Goal: Task Accomplishment & Management: Manage account settings

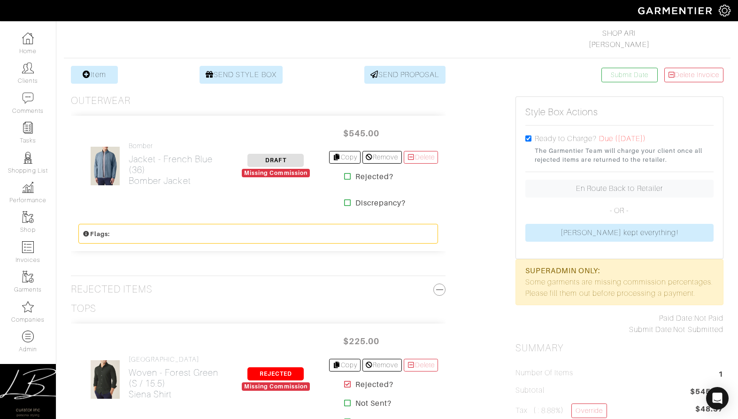
scroll to position [149, 0]
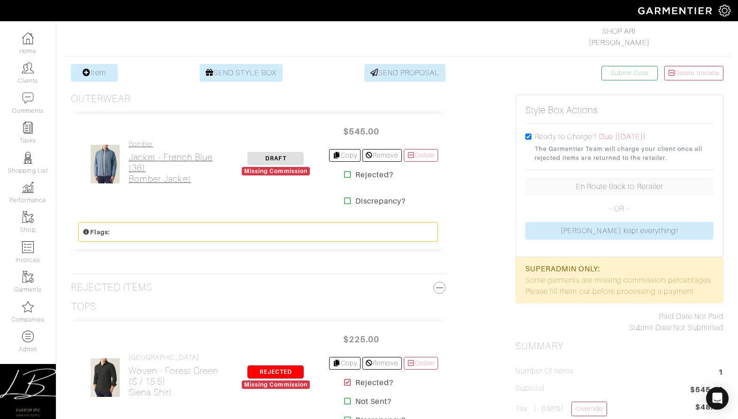
click at [165, 150] on link "Bomber Jacket - French Blue (36) Bomber Jacket" at bounding box center [176, 162] width 94 height 44
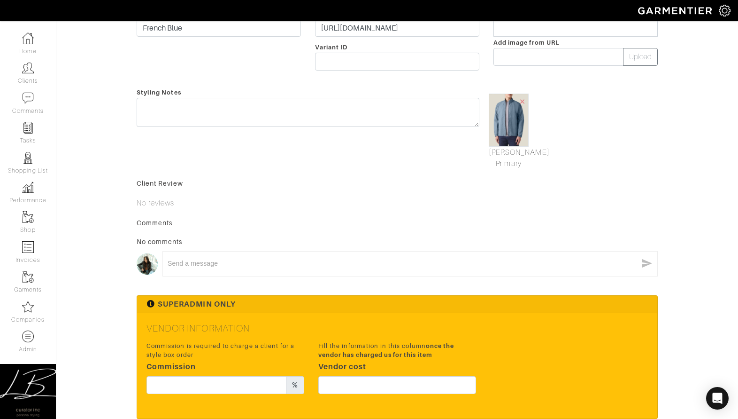
scroll to position [248, 0]
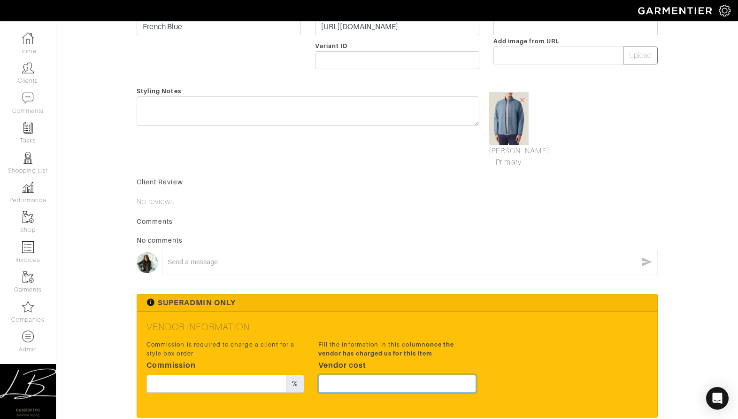
click at [373, 385] on input "text" at bounding box center [397, 383] width 158 height 18
type input "408.75"
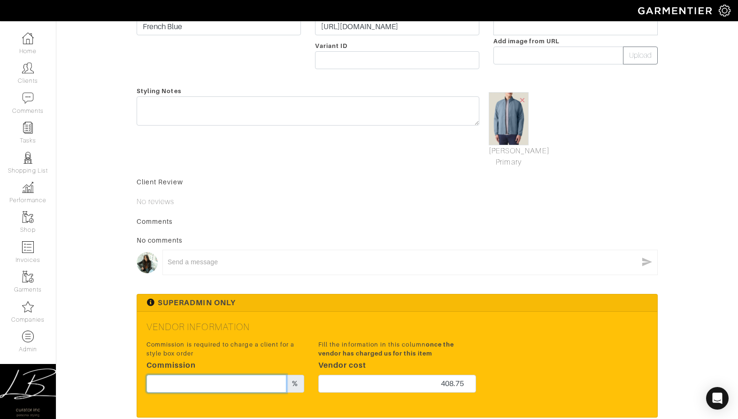
click at [247, 388] on input "text" at bounding box center [217, 383] width 140 height 18
type input "12"
click at [369, 347] on small "Fill the information in this column once the vendor has charged us for this item" at bounding box center [397, 349] width 158 height 18
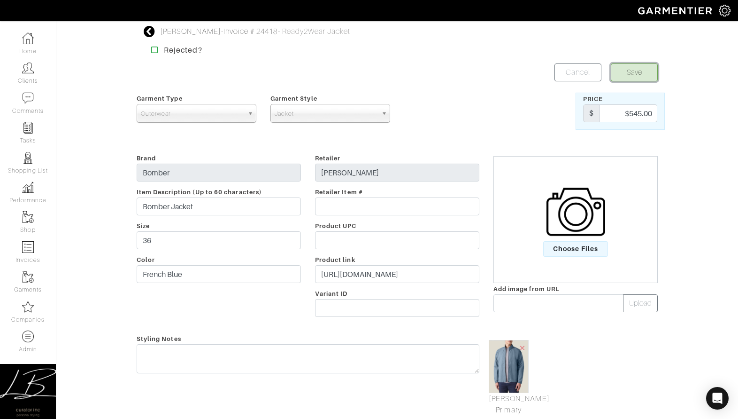
click at [623, 74] on button "Save" at bounding box center [634, 72] width 47 height 18
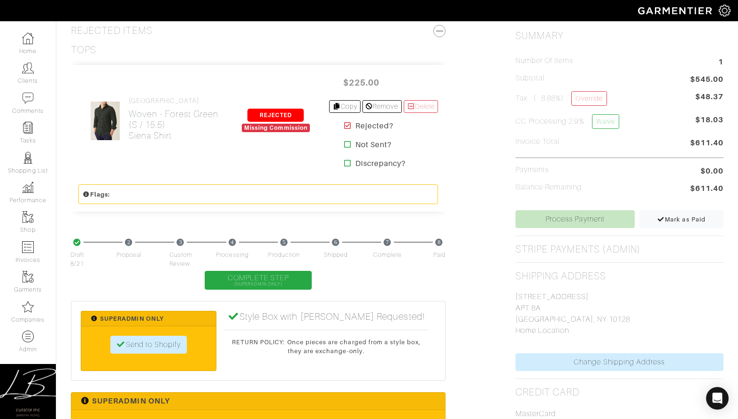
scroll to position [412, 0]
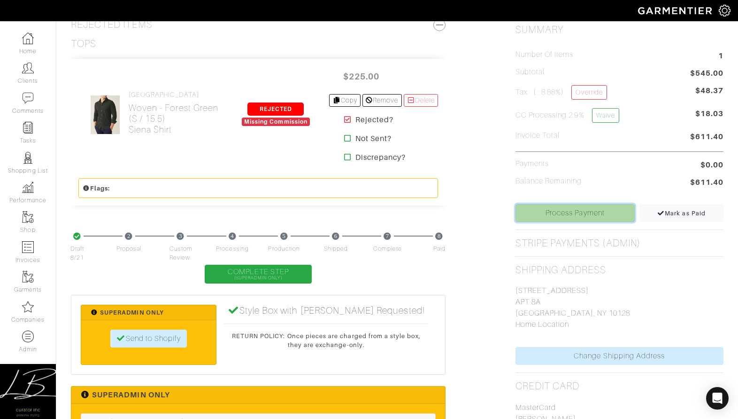
click at [542, 208] on link "Process Payment" at bounding box center [575, 213] width 119 height 18
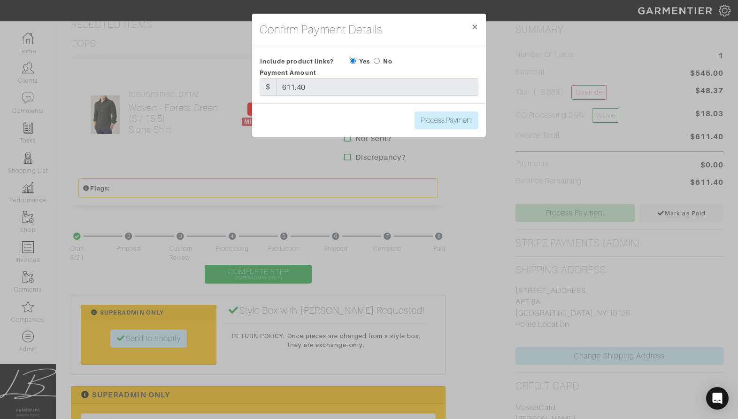
click at [379, 61] on input "radio" at bounding box center [377, 61] width 6 height 6
radio input "true"
click at [441, 117] on input "Process Payment" at bounding box center [447, 120] width 64 height 18
type input "Process Payment"
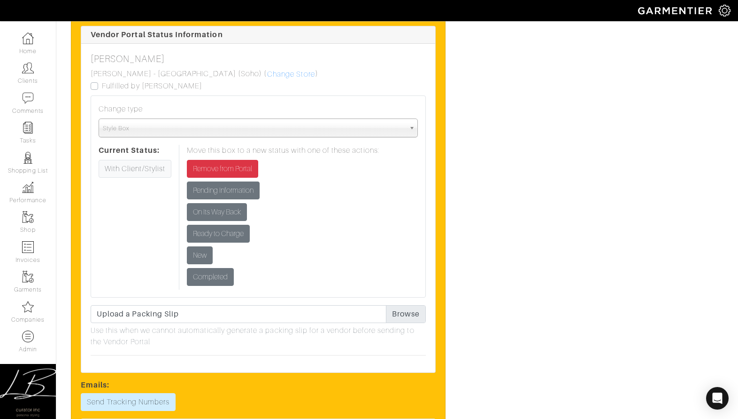
scroll to position [1158, 0]
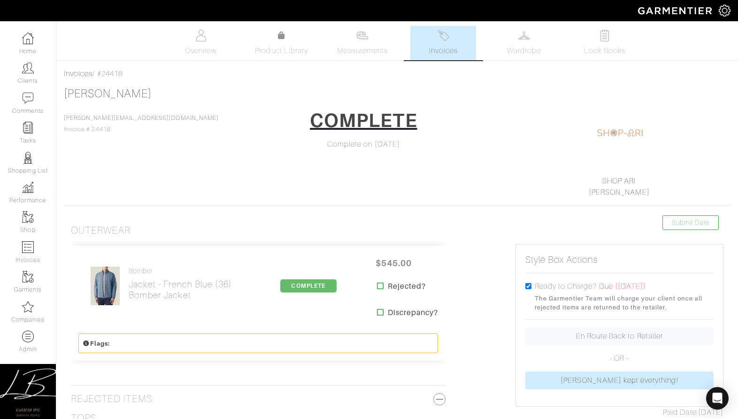
click at [455, 51] on span "Invoices" at bounding box center [443, 50] width 29 height 11
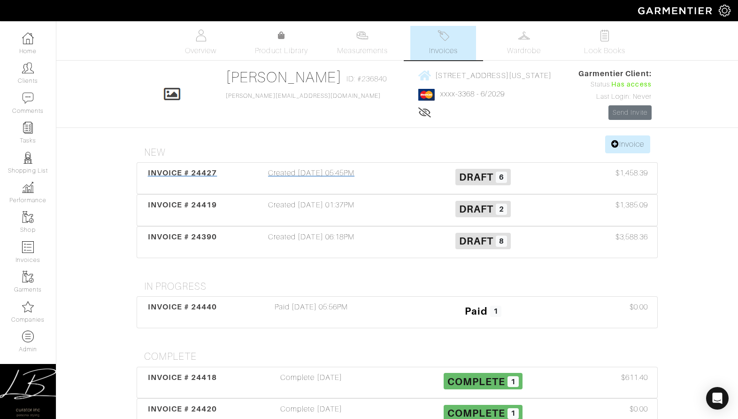
click at [351, 170] on div "Created [DATE] 05:45PM" at bounding box center [311, 178] width 172 height 22
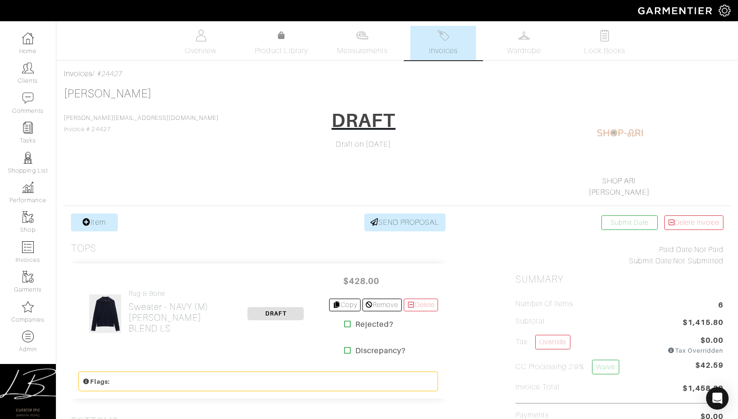
click at [446, 49] on span "Invoices" at bounding box center [443, 50] width 29 height 11
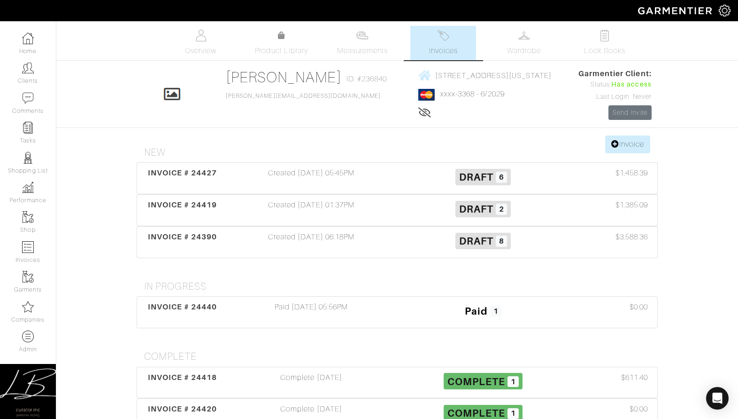
click at [375, 217] on div "Created [DATE] 01:37PM" at bounding box center [311, 210] width 172 height 22
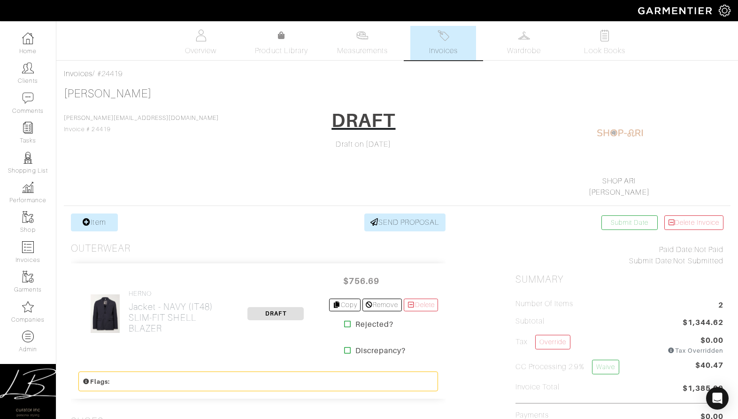
click at [448, 52] on span "Invoices" at bounding box center [443, 50] width 29 height 11
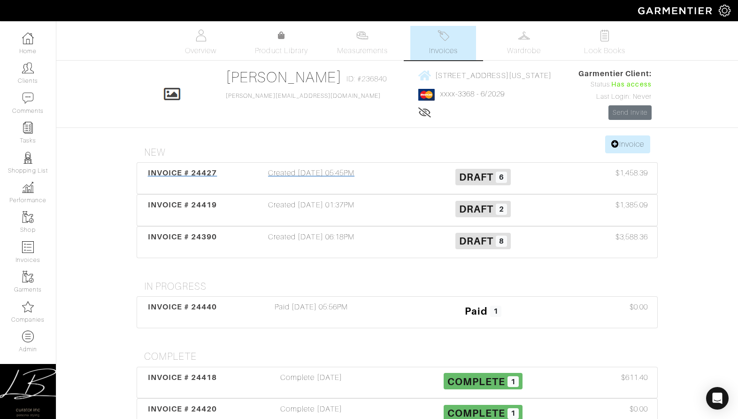
click at [379, 171] on div "Created [DATE] 05:45PM" at bounding box center [311, 178] width 172 height 22
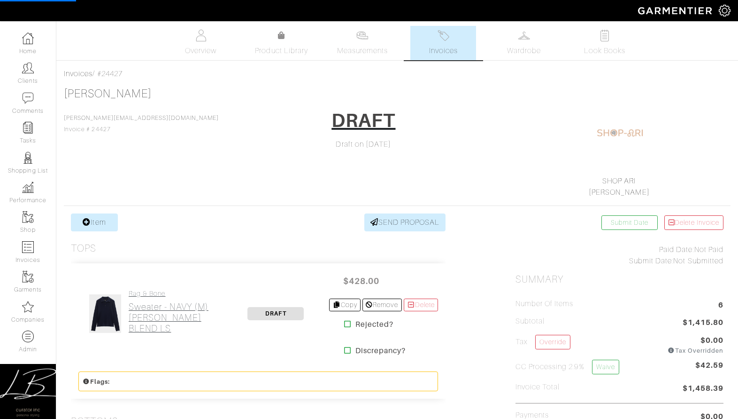
click at [171, 298] on link "Rag & Bone Sweater - NAVY (M) CRAWFORD CASH BLEND LS" at bounding box center [176, 311] width 94 height 44
click at [419, 41] on link "Invoices" at bounding box center [444, 43] width 66 height 34
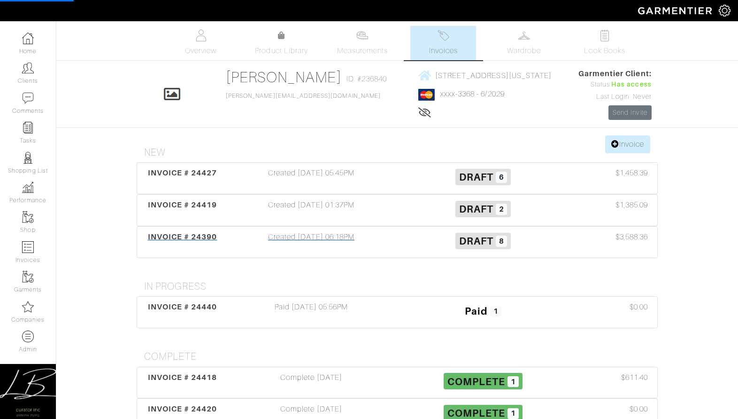
click at [340, 238] on div "Created [DATE] 06:18PM" at bounding box center [311, 242] width 172 height 22
click at [332, 302] on div "Paid 08/26/25 05:56PM" at bounding box center [311, 312] width 172 height 22
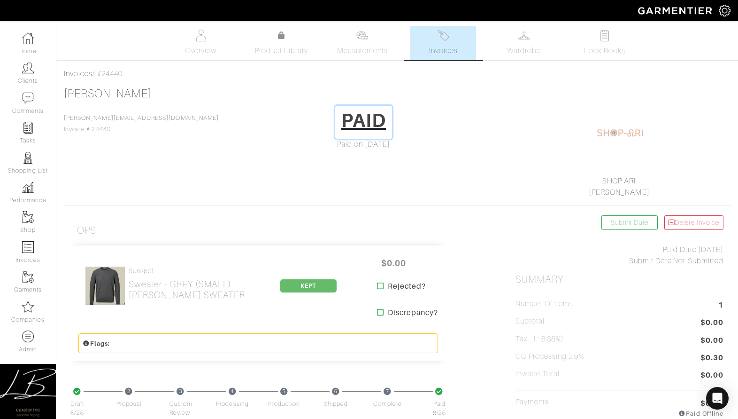
click at [341, 115] on h1 "PAID" at bounding box center [363, 120] width 45 height 23
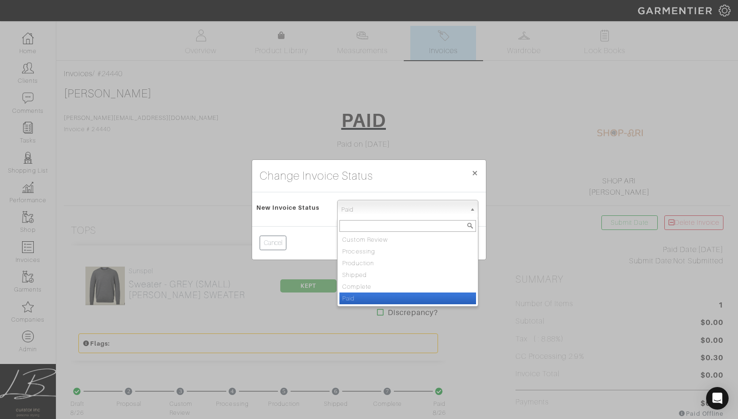
click at [356, 215] on span "Paid" at bounding box center [403, 209] width 124 height 19
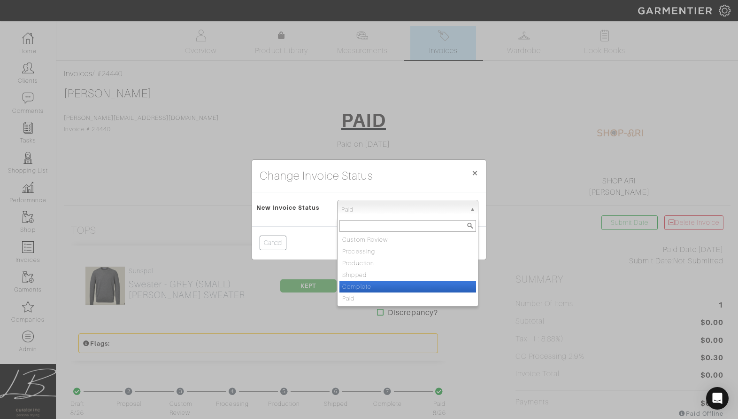
click at [365, 287] on li "Complete" at bounding box center [408, 286] width 137 height 12
select select "Complete"
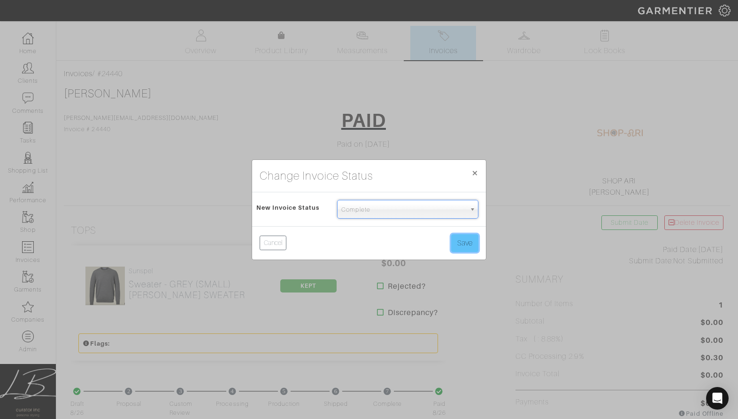
click at [465, 240] on button "Save" at bounding box center [464, 243] width 27 height 18
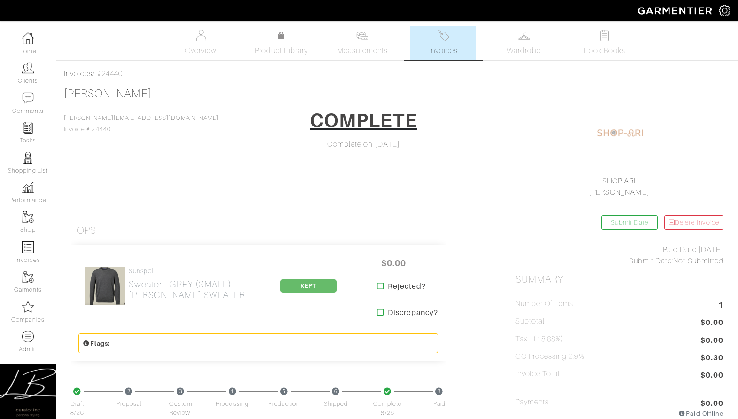
click at [316, 285] on span "KEPT" at bounding box center [308, 285] width 56 height 13
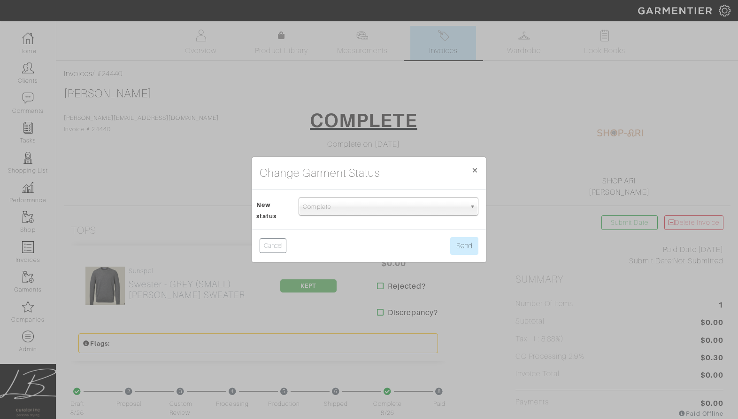
click at [329, 209] on span "Complete" at bounding box center [384, 206] width 163 height 19
click at [472, 243] on button "Send" at bounding box center [464, 246] width 28 height 18
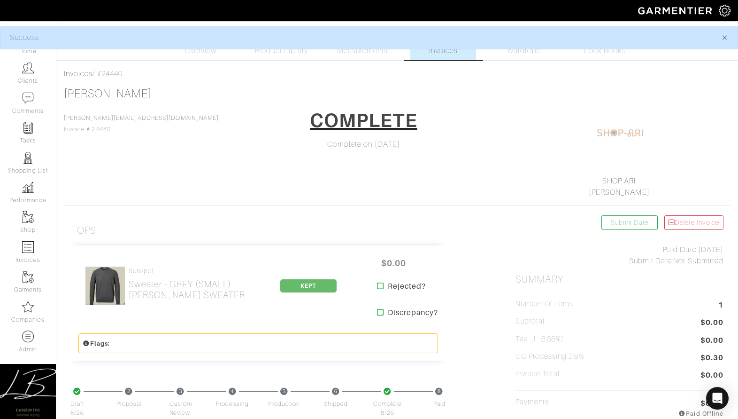
click at [450, 50] on span "Invoices" at bounding box center [443, 50] width 29 height 11
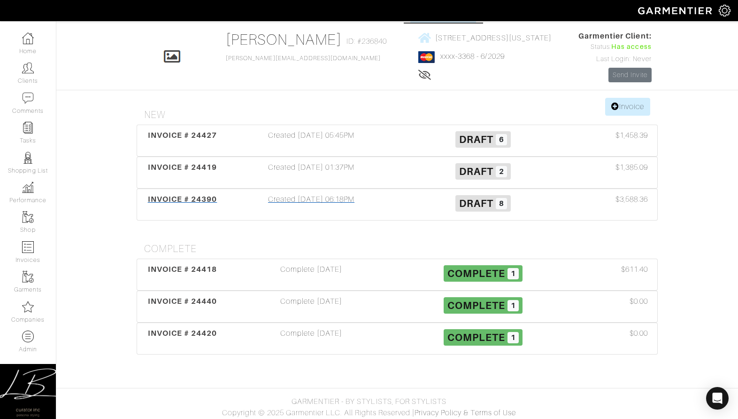
scroll to position [44, 0]
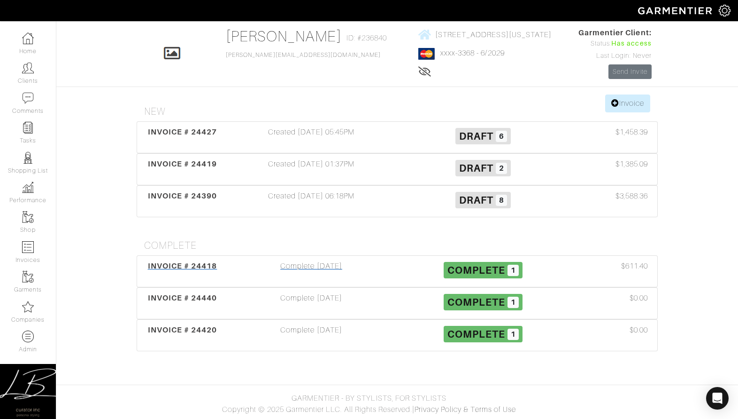
click at [236, 273] on div "Complete [DATE]" at bounding box center [311, 271] width 172 height 22
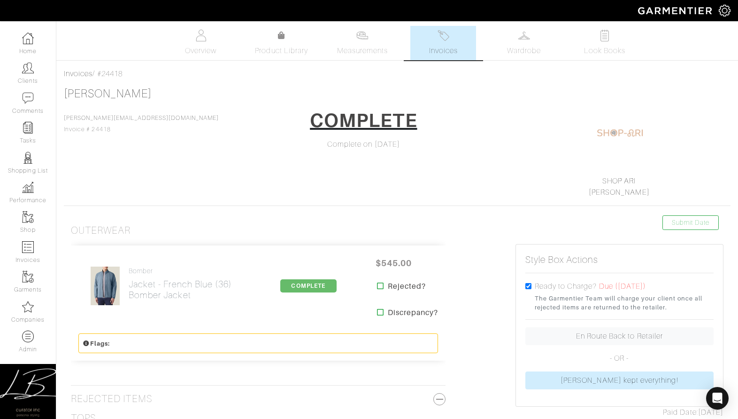
click at [450, 47] on span "Invoices" at bounding box center [443, 50] width 29 height 11
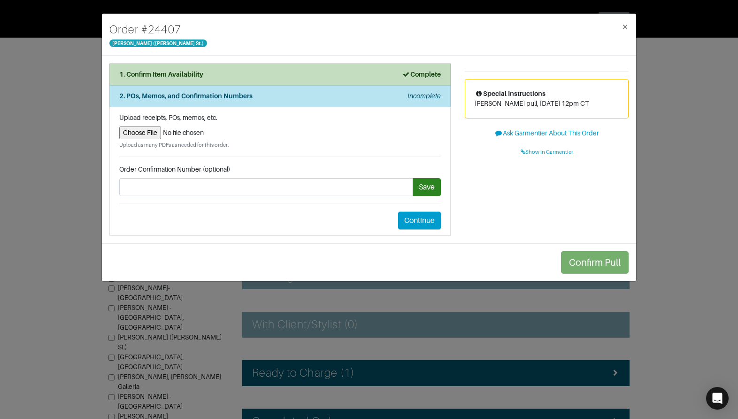
click at [57, 108] on div "Order # 24407 Vince - Dallas (Knox St.) × 1. Confirm Item Availability Complete…" at bounding box center [369, 209] width 738 height 419
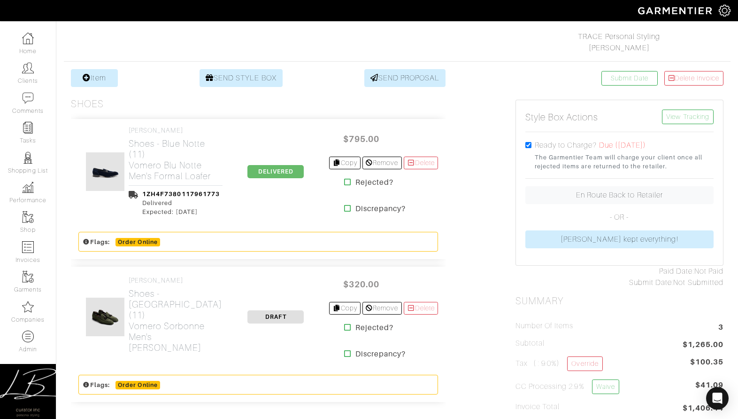
scroll to position [140, 0]
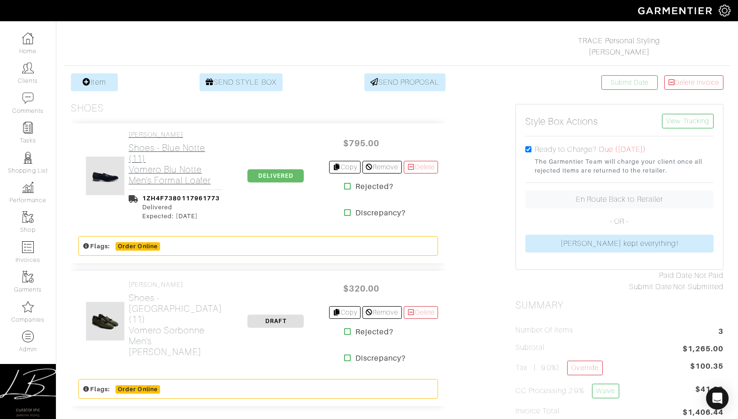
click at [164, 179] on h2 "Shoes - Blue Notte (11) Vomero Blu Notte Men's Formal Loafer" at bounding box center [176, 163] width 94 height 43
click at [171, 305] on link "Di Bianco Shoes - Sorbonne (11) Vomero Sorbonne Men's Suede Loafer" at bounding box center [176, 318] width 94 height 77
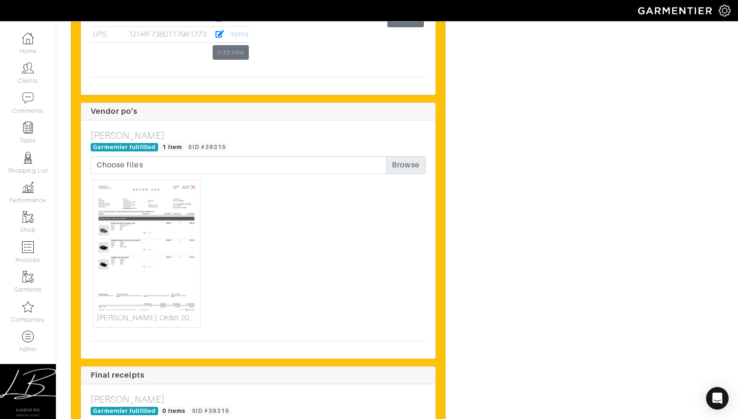
scroll to position [2631, 0]
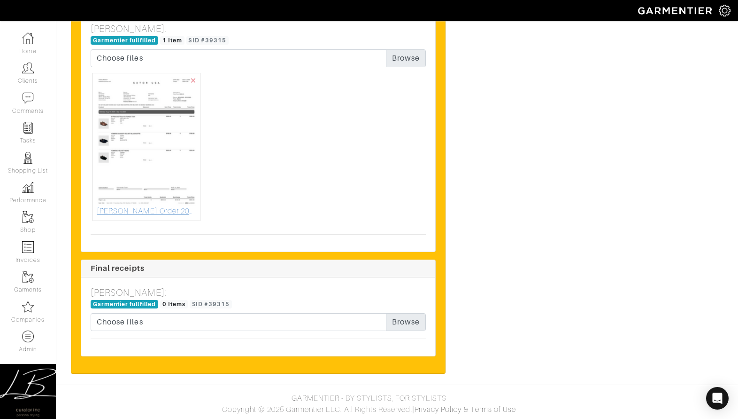
click at [159, 140] on img at bounding box center [147, 141] width 100 height 129
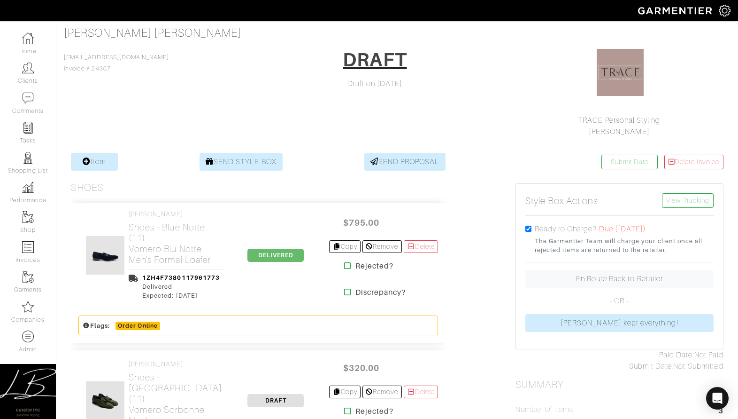
scroll to position [62, 0]
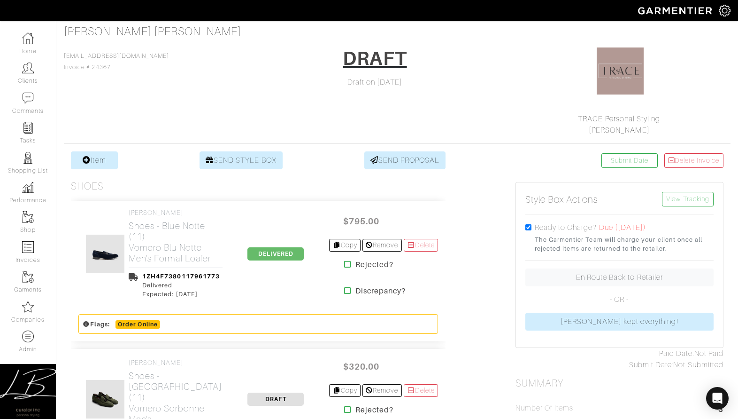
click at [210, 110] on div "turner lacaze tlacaze7@gmail.com Invoice # 24367 DRAFT Draft on 08/14/25 TRACE …" at bounding box center [397, 80] width 667 height 111
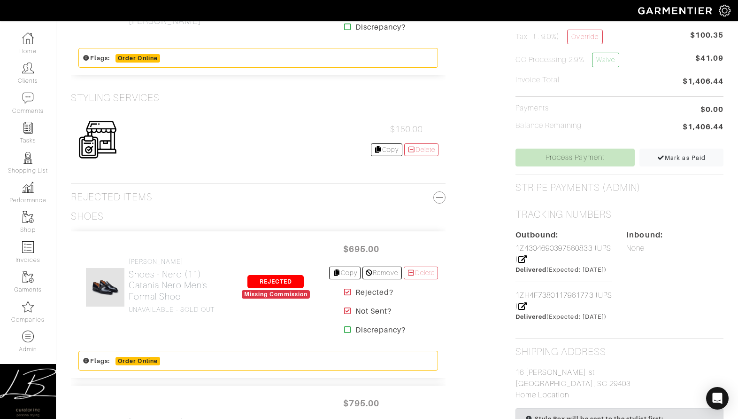
scroll to position [473, 0]
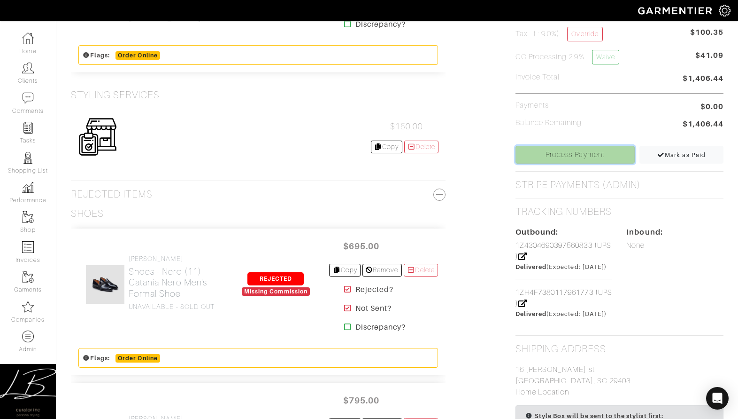
click at [551, 155] on link "Process Payment" at bounding box center [575, 155] width 119 height 18
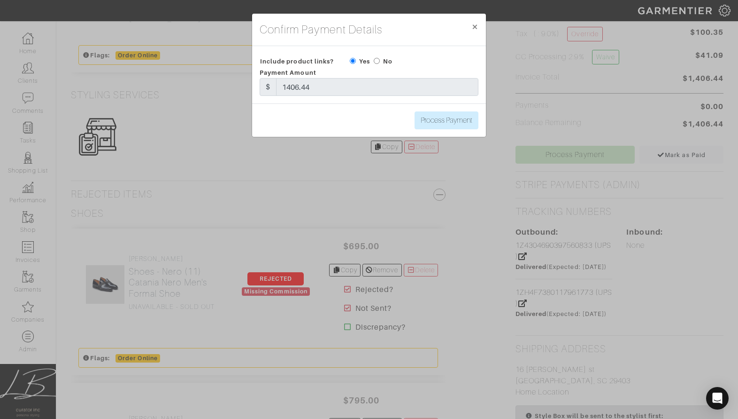
click at [374, 60] on input "radio" at bounding box center [377, 61] width 6 height 6
radio input "true"
click at [453, 120] on input "Process Payment" at bounding box center [447, 120] width 64 height 18
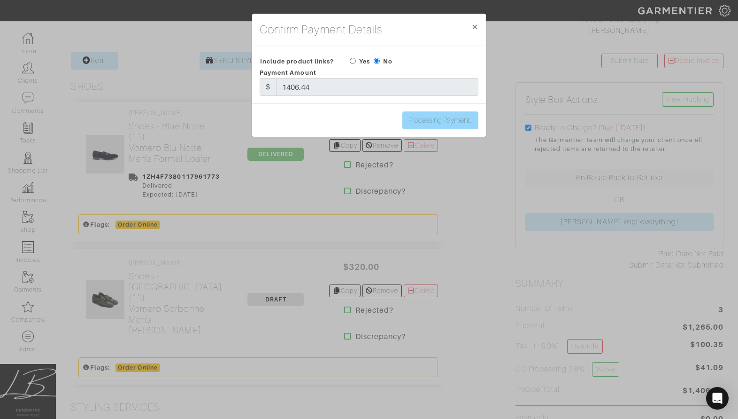
scroll to position [0, 0]
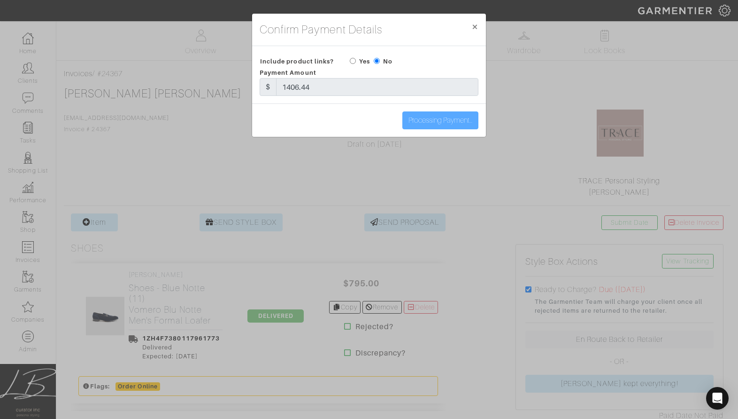
type input "Process Payment"
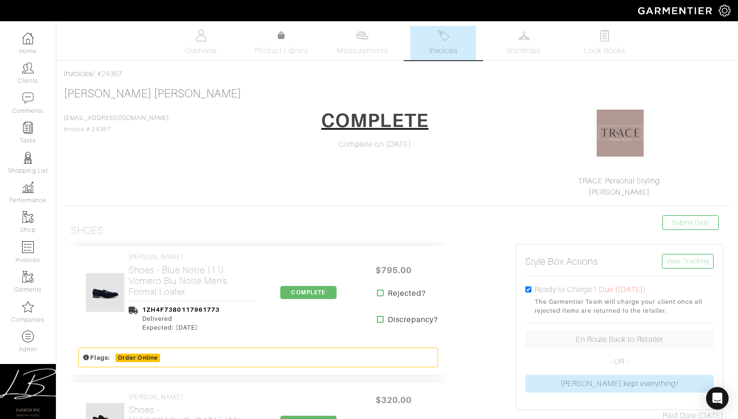
drag, startPoint x: 194, startPoint y: 98, endPoint x: 190, endPoint y: 111, distance: 13.6
click at [194, 98] on div "turner lacaze tlacaze7@gmail.com Invoice # 24367 COMPLETE Complete on 08/27/25 …" at bounding box center [397, 142] width 667 height 111
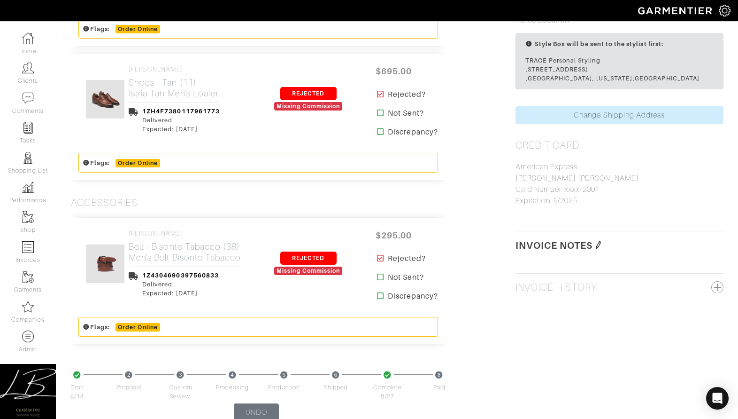
scroll to position [870, 0]
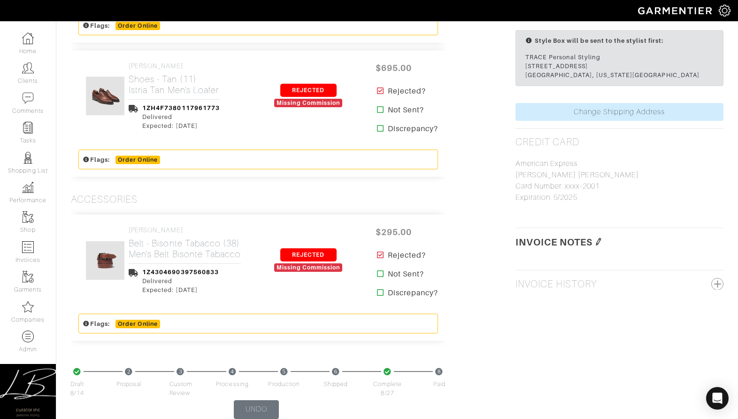
click at [597, 245] on img at bounding box center [599, 242] width 8 height 8
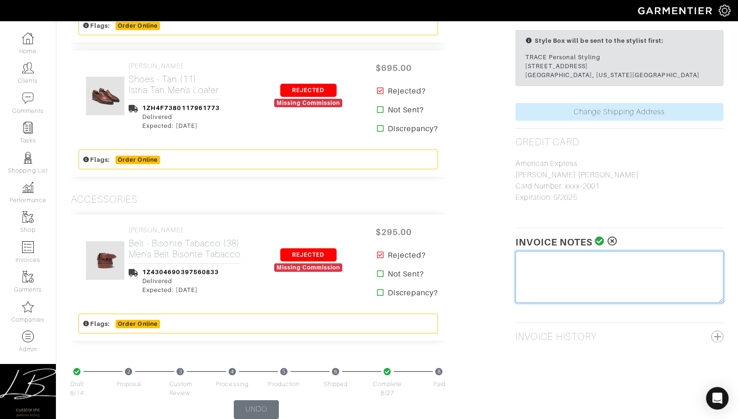
click at [594, 274] on textarea at bounding box center [620, 277] width 208 height 52
drag, startPoint x: 652, startPoint y: 279, endPoint x: 634, endPoint y: 279, distance: 18.8
click at [635, 279] on textarea "Stylist potentially selling rejected shoes to other client." at bounding box center [620, 277] width 208 height 52
type textarea "8/26/25: Stylist potentially selling rejected items to other client."
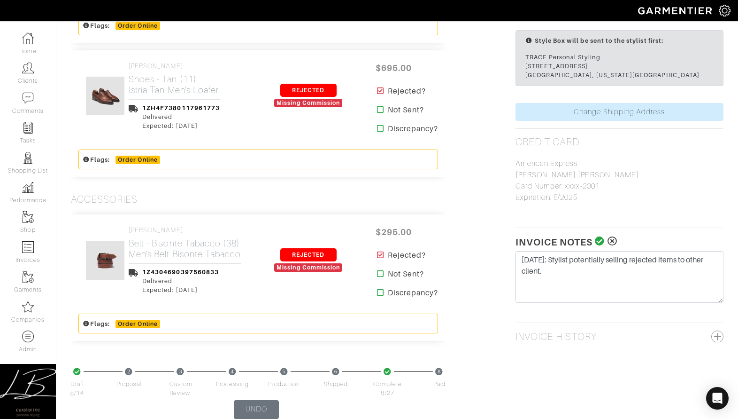
click at [600, 246] on icon at bounding box center [600, 240] width 10 height 9
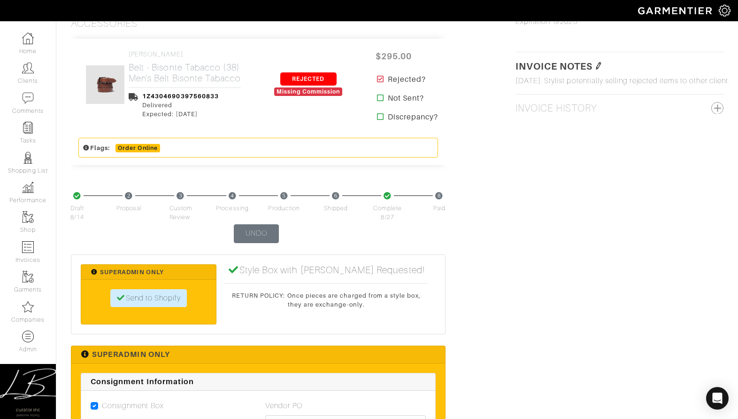
scroll to position [1036, 0]
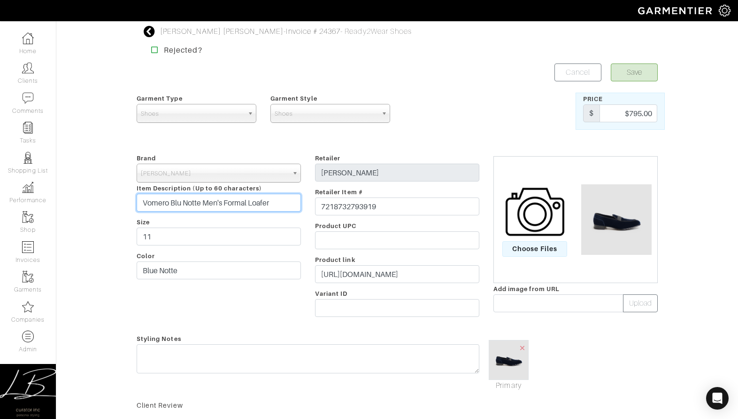
drag, startPoint x: 160, startPoint y: 205, endPoint x: 277, endPoint y: 209, distance: 116.6
click at [277, 208] on input "Vomero Blu Notte Men's Formal Loafer" at bounding box center [219, 203] width 164 height 18
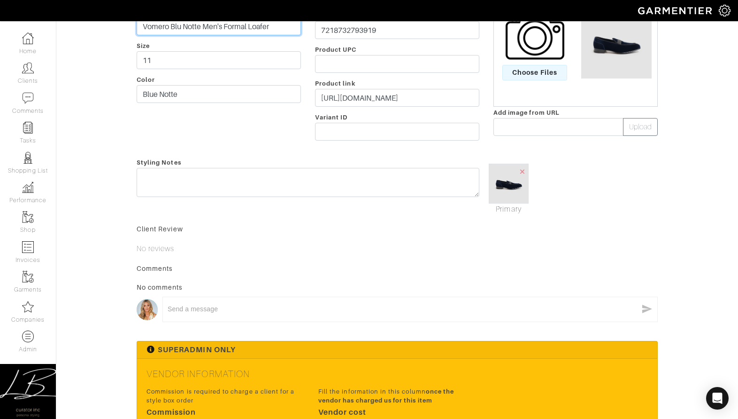
scroll to position [237, 0]
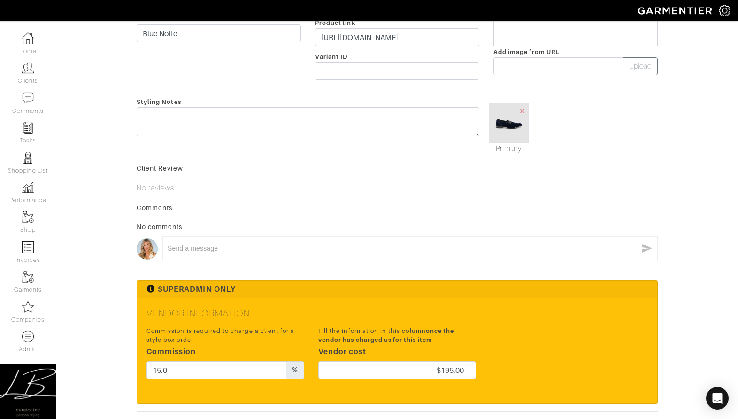
click at [284, 230] on div "No comments" at bounding box center [397, 226] width 521 height 9
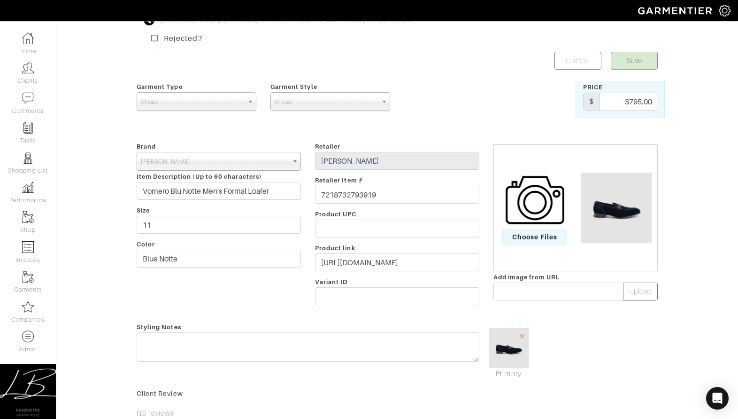
scroll to position [0, 0]
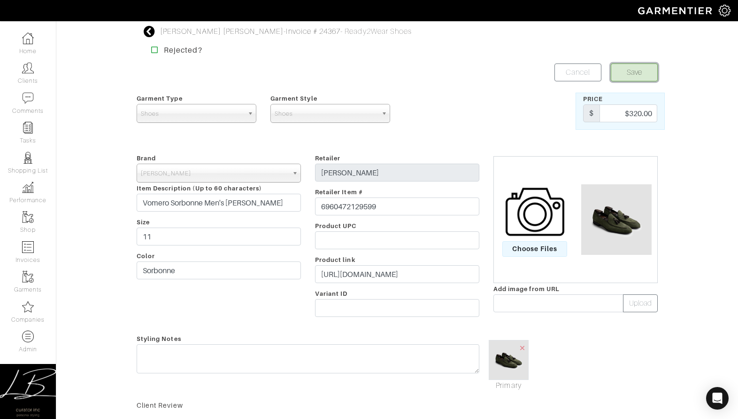
click at [633, 73] on button "Save" at bounding box center [634, 72] width 47 height 18
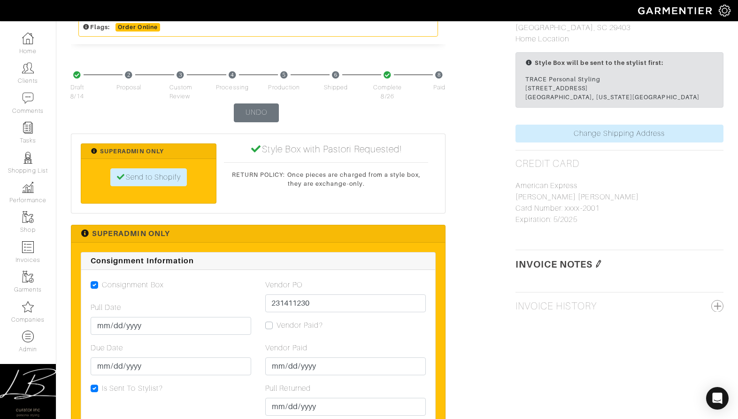
scroll to position [768, 0]
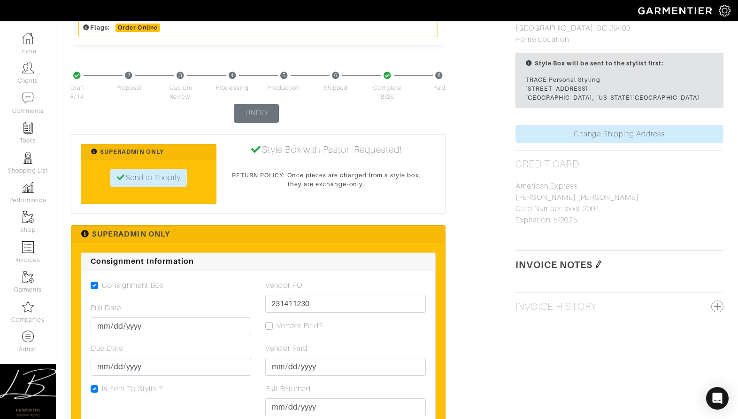
click at [603, 268] on img at bounding box center [599, 264] width 8 height 8
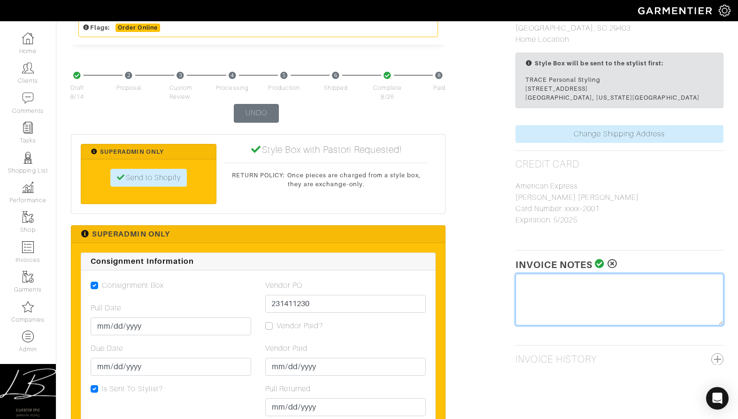
drag, startPoint x: 585, startPoint y: 292, endPoint x: 577, endPoint y: 288, distance: 9.0
click at [585, 292] on textarea at bounding box center [620, 299] width 208 height 52
paste textarea "8/26/25: Stylist potentially selling rejected items to other client."
type textarea "8/26/25: Stylist potentially selling rejected items to other client."
click at [602, 268] on icon at bounding box center [600, 263] width 10 height 9
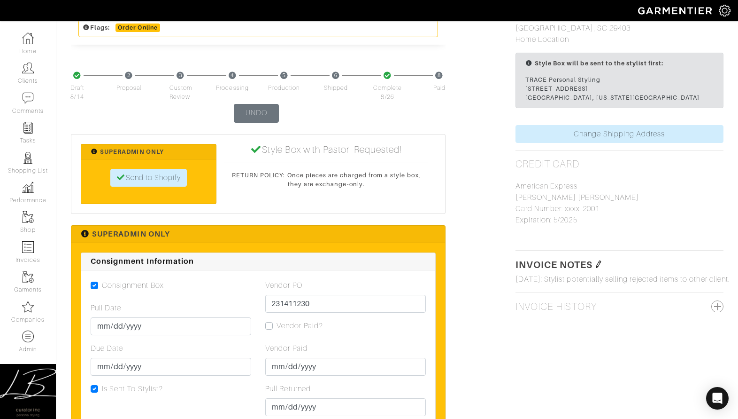
click at [619, 225] on p "American Express turner lacaze Card Number: xxxx-2001 Expiration: 5/2025" at bounding box center [620, 202] width 208 height 45
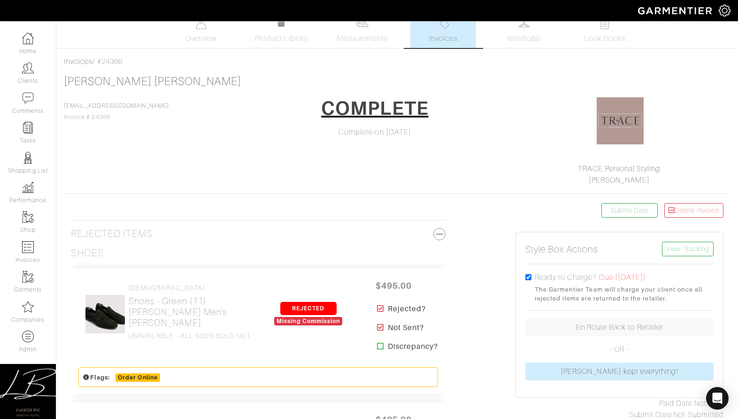
scroll to position [0, 0]
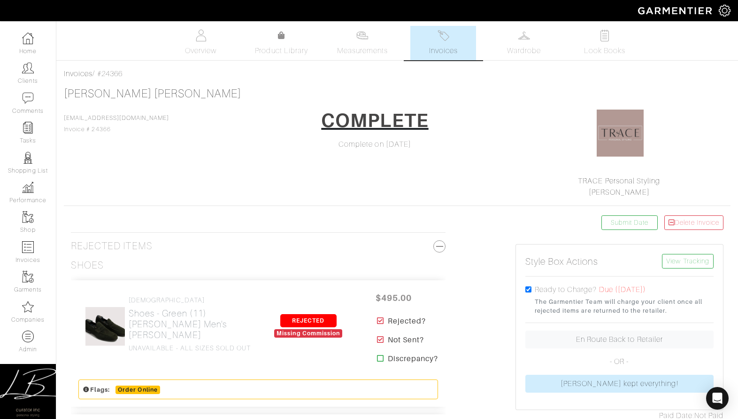
click at [101, 75] on div "Invoices / #24366" at bounding box center [397, 73] width 667 height 11
drag, startPoint x: 101, startPoint y: 75, endPoint x: 155, endPoint y: 91, distance: 55.9
copy div "#24366 turner lacaze"
click at [213, 76] on div "Invoices / #24366" at bounding box center [397, 73] width 667 height 11
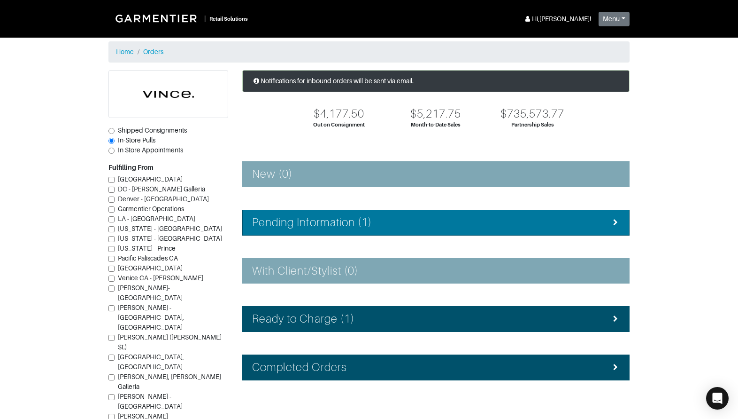
click at [325, 212] on li "Pending Information (1)" at bounding box center [436, 222] width 388 height 26
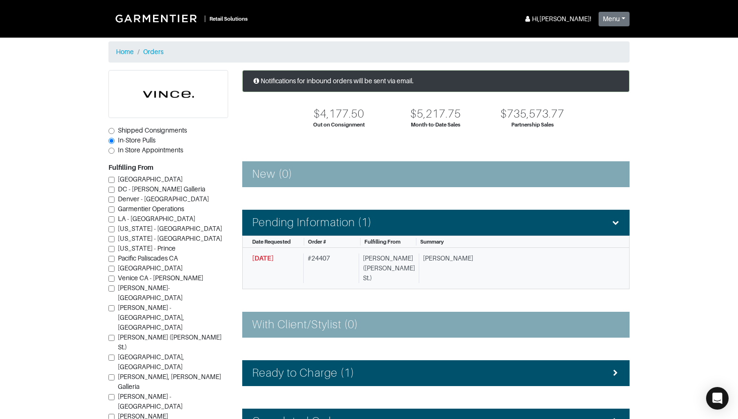
click at [380, 268] on div "[PERSON_NAME] ([PERSON_NAME] St.)" at bounding box center [387, 268] width 56 height 30
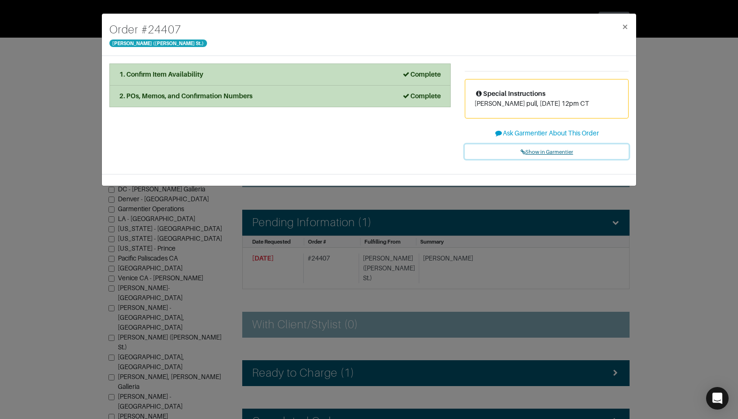
click at [529, 147] on link "Show in Garmentier" at bounding box center [547, 151] width 164 height 15
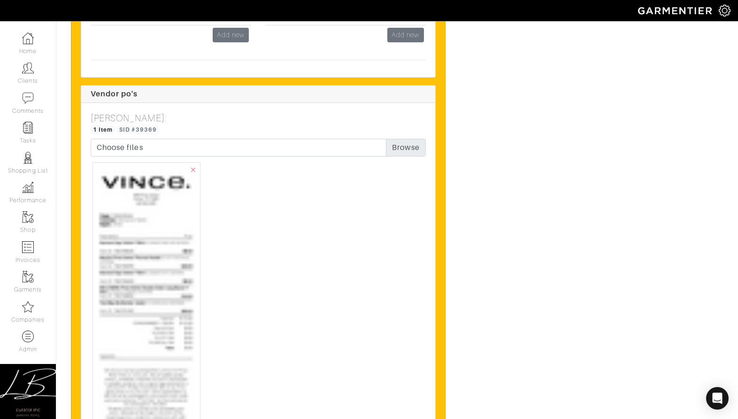
scroll to position [1198, 0]
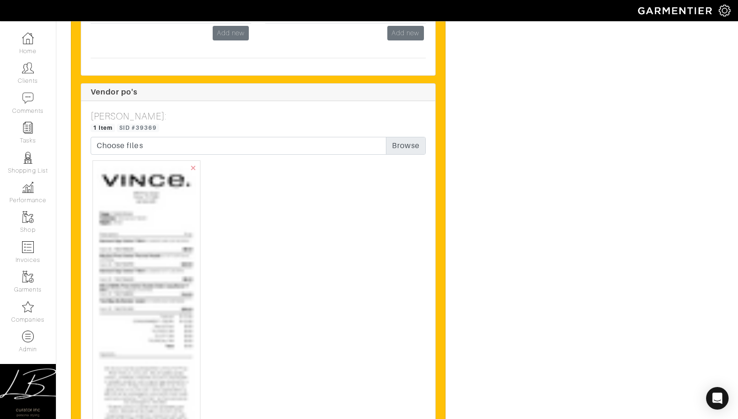
click at [141, 255] on img at bounding box center [147, 407] width 100 height 486
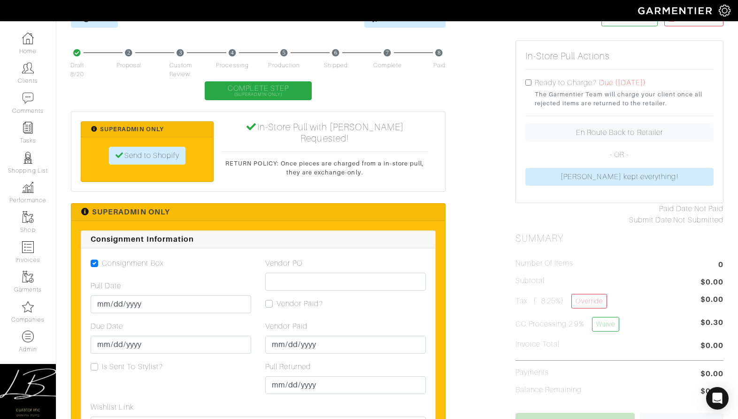
scroll to position [0, 0]
